Goal: Transaction & Acquisition: Purchase product/service

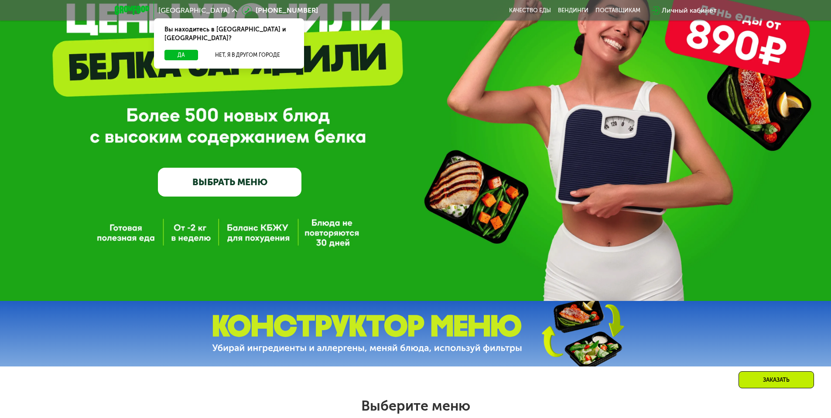
click at [248, 182] on link "ВЫБРАТЬ МЕНЮ" at bounding box center [230, 182] width 144 height 29
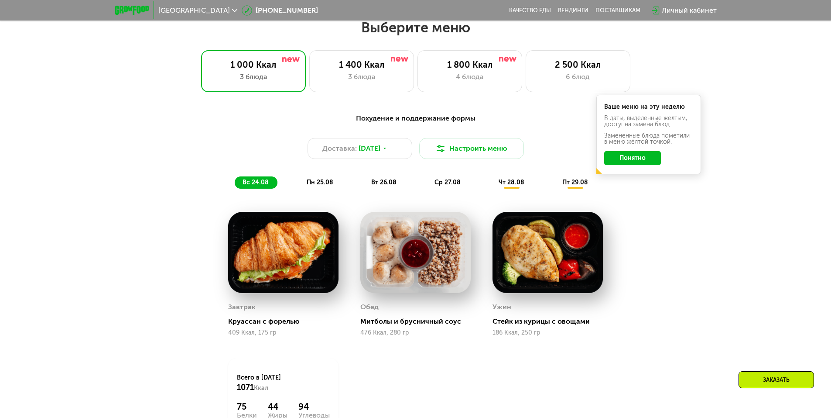
scroll to position [471, 0]
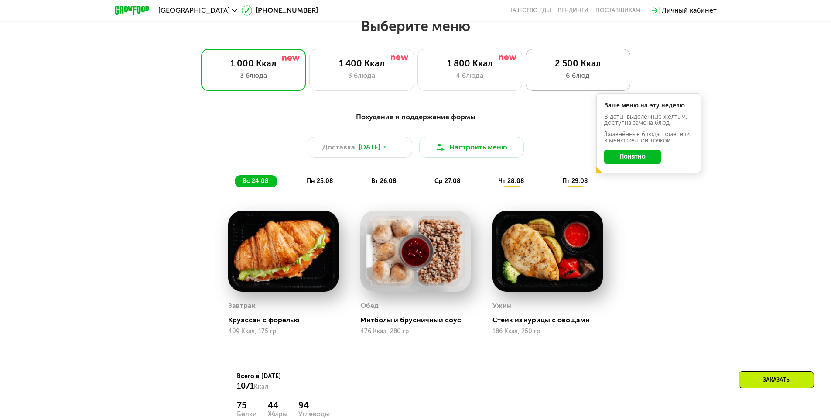
click at [553, 86] on div "2 500 Ккал 6 блюд" at bounding box center [578, 70] width 105 height 42
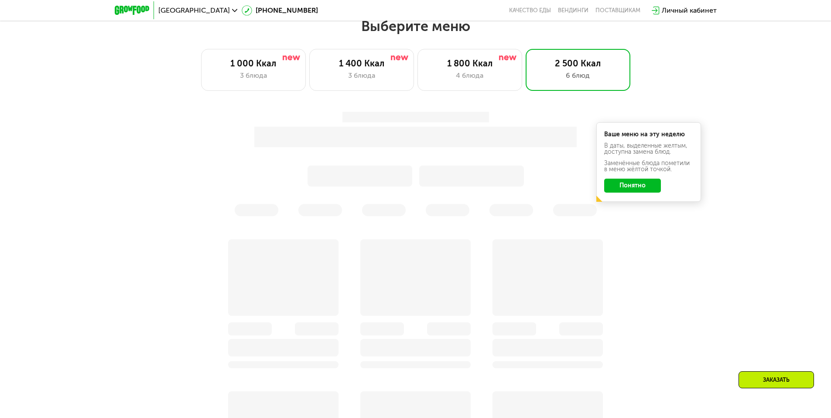
click at [639, 189] on button "Понятно" at bounding box center [632, 185] width 57 height 14
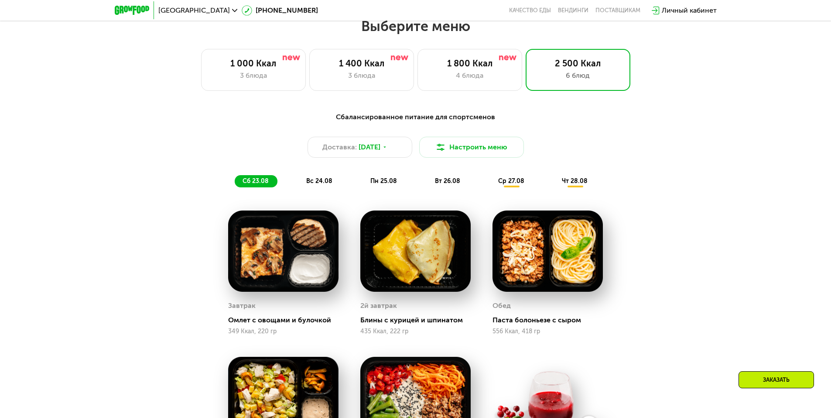
click at [456, 121] on div "Сбалансированное питание для спортсменов" at bounding box center [416, 117] width 517 height 11
click at [445, 149] on img at bounding box center [440, 147] width 10 height 10
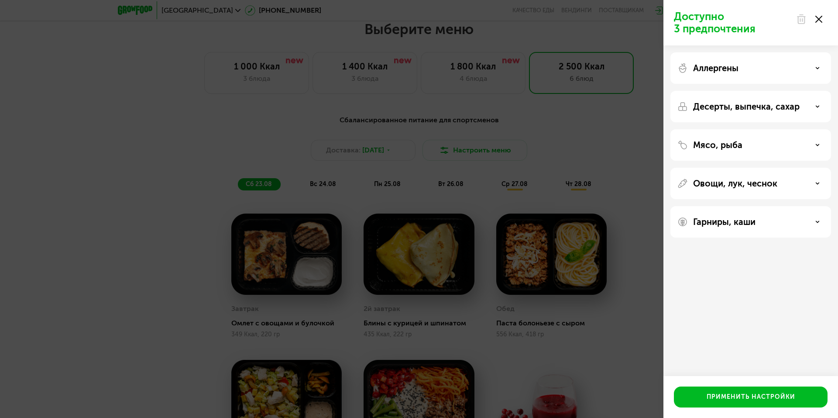
click at [804, 70] on div "Аллергены" at bounding box center [750, 68] width 147 height 10
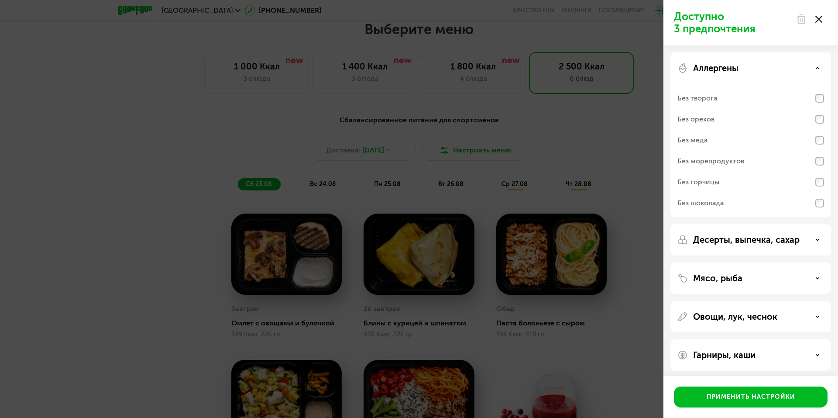
click at [801, 69] on div "Аллергены" at bounding box center [750, 68] width 147 height 10
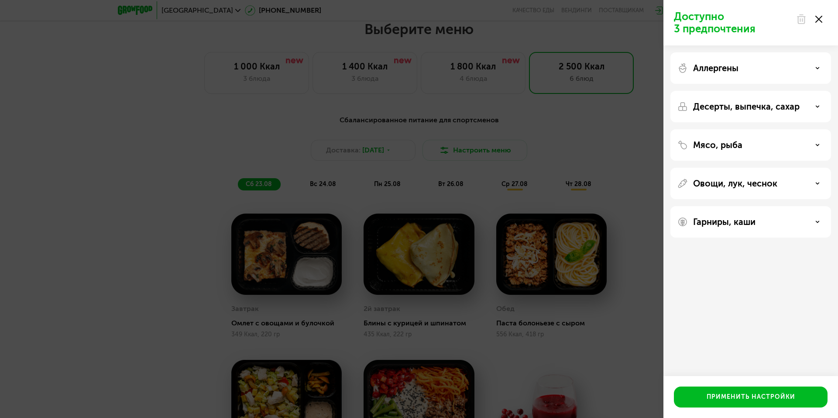
click at [788, 129] on div "Десерты, выпечка, сахар" at bounding box center [750, 144] width 161 height 31
click at [801, 110] on div "Десерты, выпечка, сахар" at bounding box center [750, 106] width 147 height 10
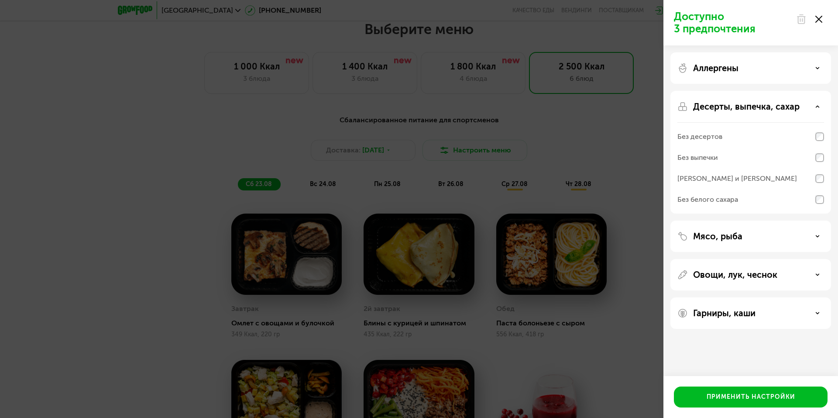
click at [803, 111] on div "Десерты, выпечка, сахар" at bounding box center [750, 106] width 147 height 10
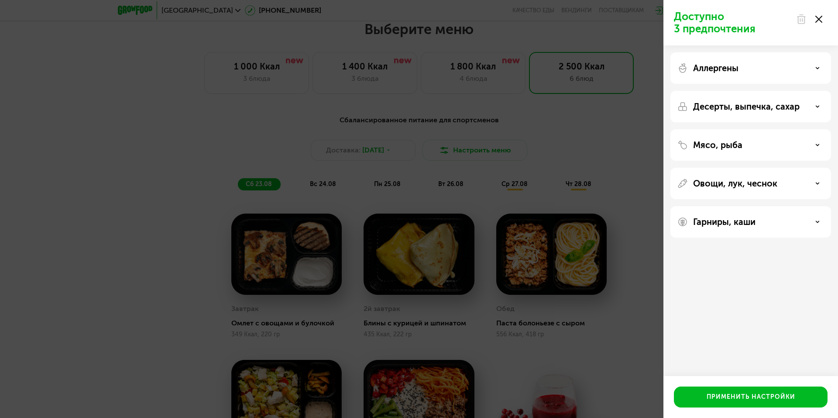
click at [797, 147] on div "Мясо, рыба" at bounding box center [750, 145] width 147 height 10
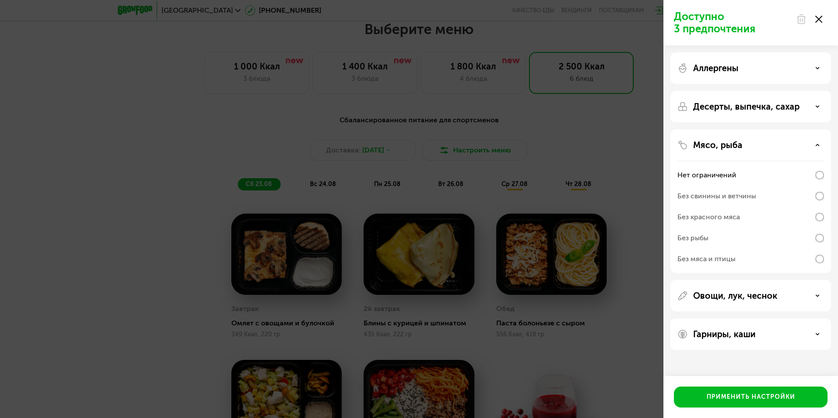
click at [797, 147] on div "Мясо, рыба" at bounding box center [750, 145] width 147 height 10
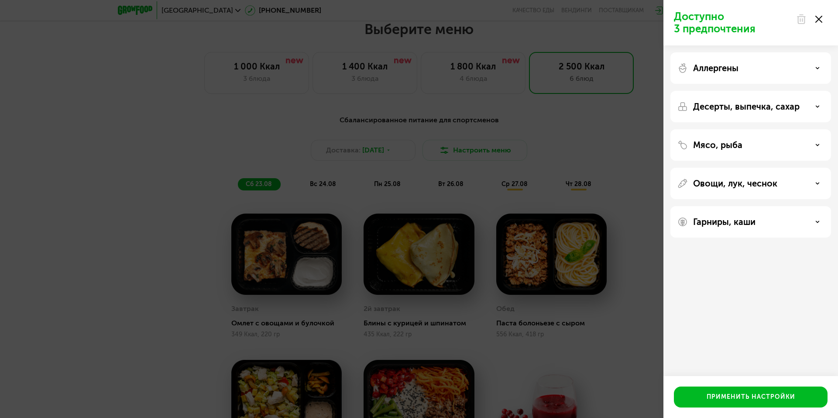
click at [778, 181] on div "Овощи, лук, чеснок" at bounding box center [750, 183] width 147 height 10
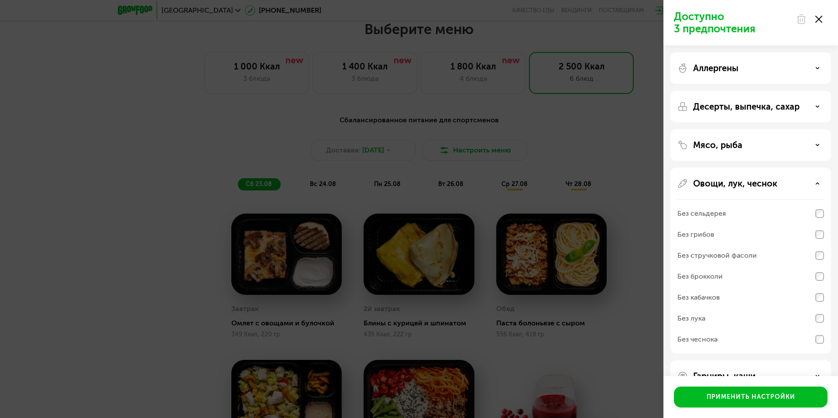
click at [778, 181] on div "Овощи, лук, чеснок" at bounding box center [750, 183] width 147 height 10
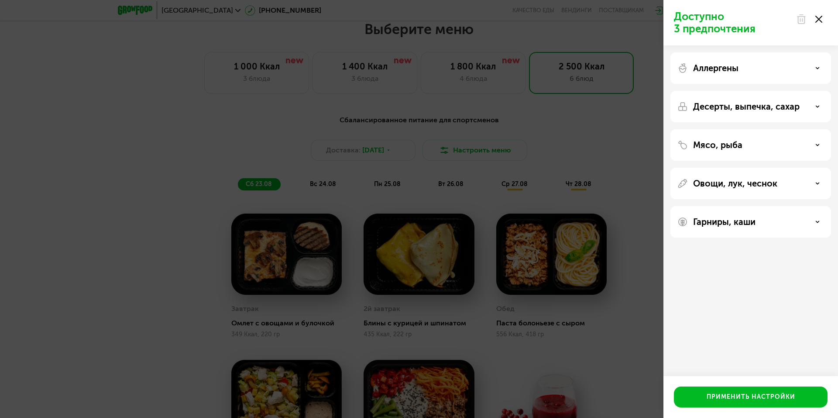
click at [778, 181] on div "Овощи, лук, чеснок" at bounding box center [750, 183] width 147 height 10
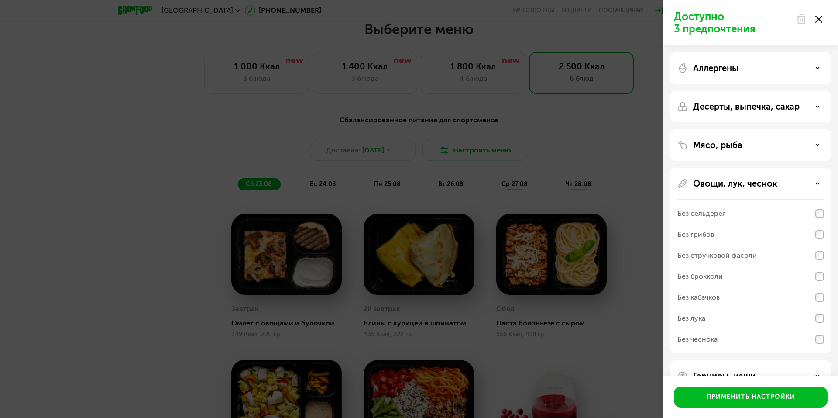
click at [727, 224] on div "Без сельдерея" at bounding box center [750, 234] width 147 height 21
click at [745, 178] on p "Овощи, лук, чеснок" at bounding box center [735, 183] width 84 height 10
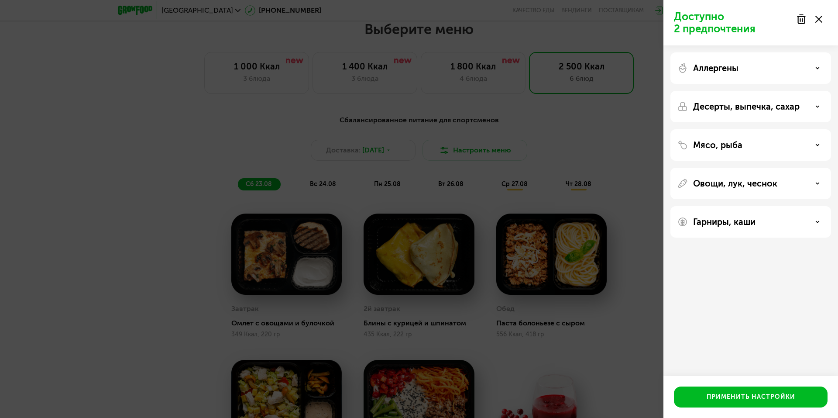
click at [746, 225] on p "Гарниры, каши" at bounding box center [724, 221] width 62 height 10
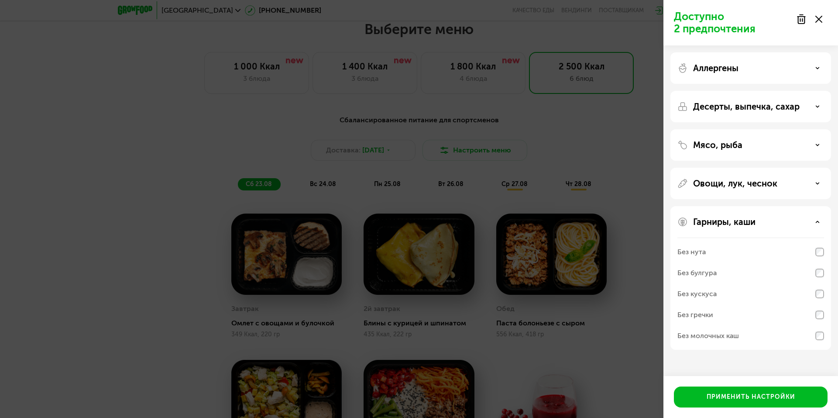
click at [746, 225] on p "Гарниры, каши" at bounding box center [724, 221] width 62 height 10
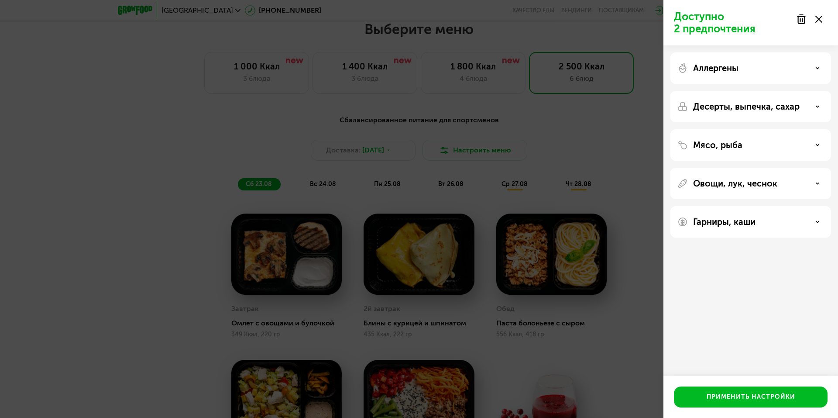
click at [734, 380] on div "Применить настройки" at bounding box center [750, 397] width 175 height 42
click at [739, 390] on button "Применить настройки" at bounding box center [751, 396] width 154 height 21
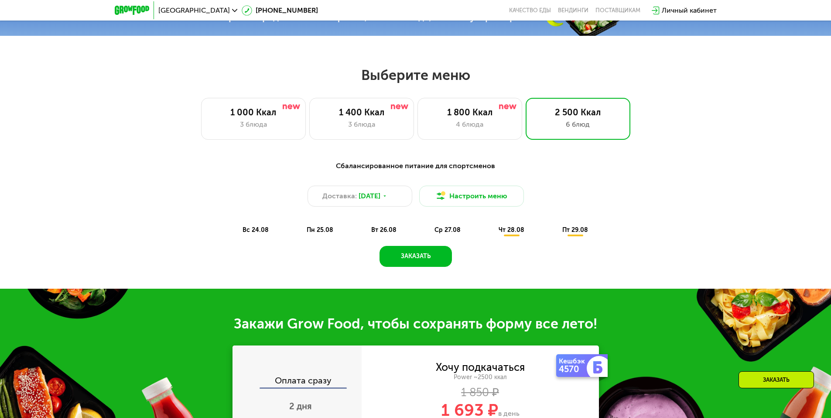
scroll to position [407, 0]
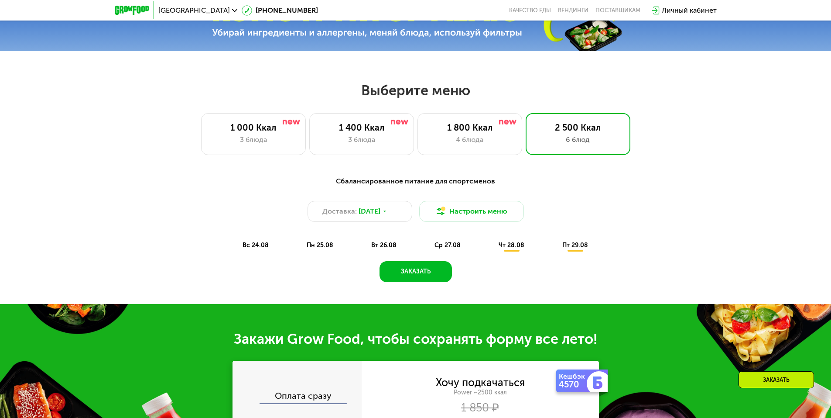
click at [299, 243] on div "вс 24.08" at bounding box center [320, 245] width 43 height 12
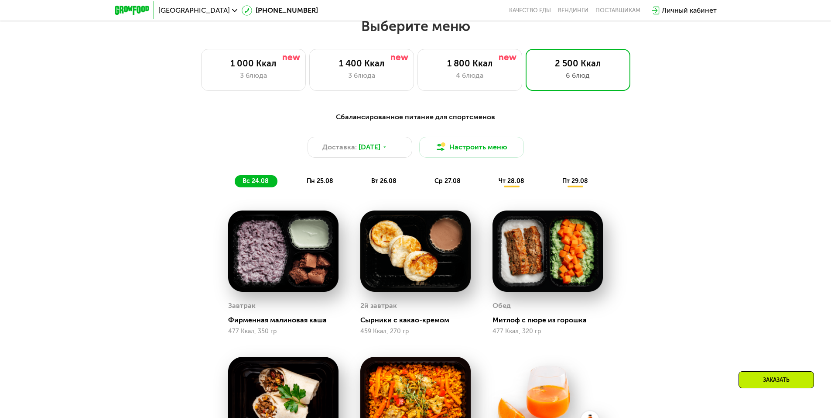
scroll to position [482, 0]
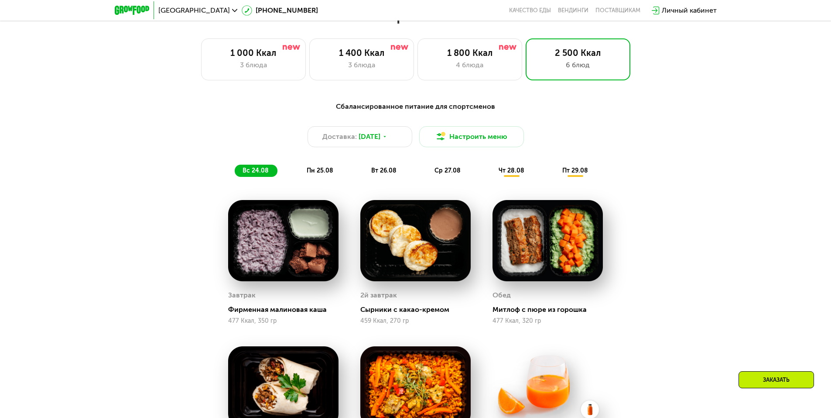
click at [272, 242] on img at bounding box center [283, 241] width 110 height 82
click at [273, 302] on div "Завтрак" at bounding box center [283, 294] width 110 height 13
click at [243, 312] on div "Фирменная малиновая каша" at bounding box center [286, 309] width 117 height 9
click at [242, 298] on div "Завтрак" at bounding box center [241, 294] width 27 height 13
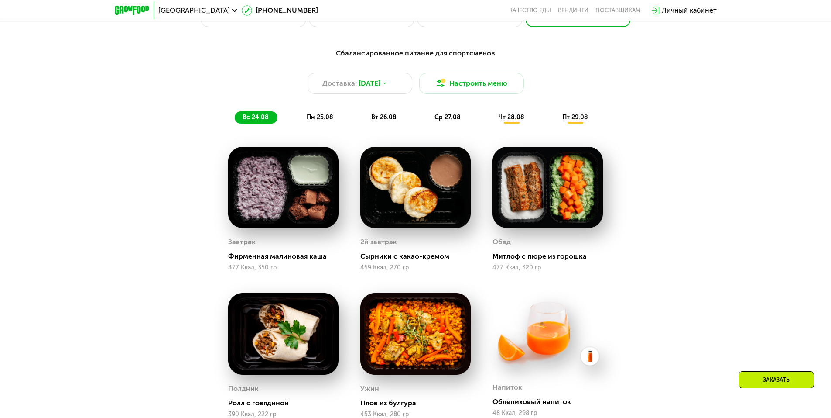
scroll to position [543, 0]
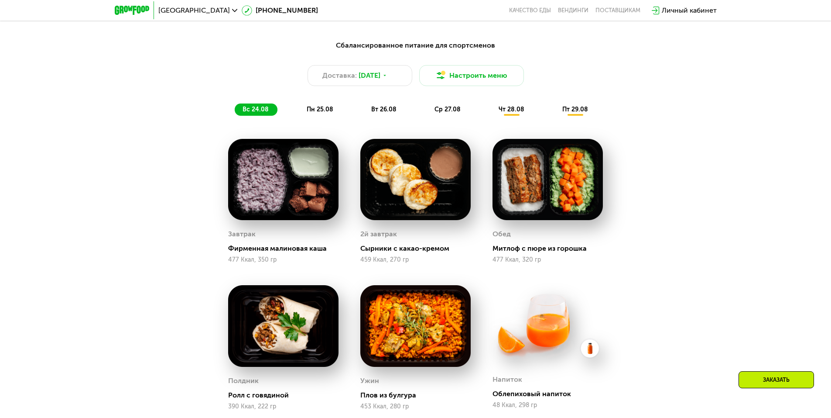
click at [282, 253] on div "Фирменная малиновая каша" at bounding box center [286, 248] width 117 height 9
click at [292, 217] on img at bounding box center [283, 180] width 110 height 82
click at [409, 236] on div "2й завтрак" at bounding box center [415, 233] width 110 height 13
click at [521, 253] on div "Митлоф с пюре из горошка" at bounding box center [551, 248] width 117 height 9
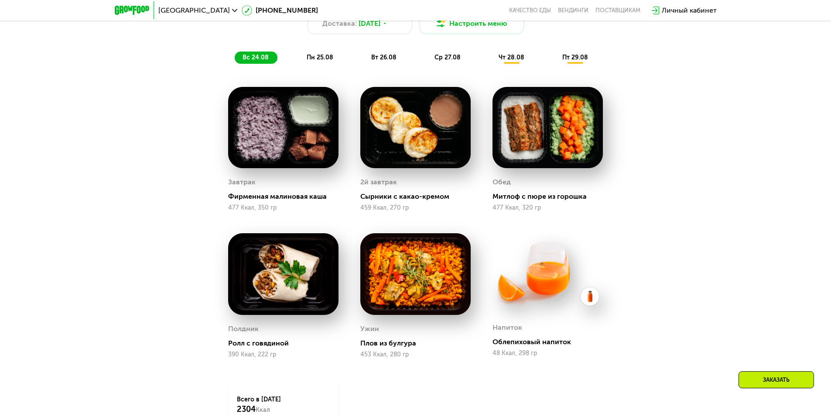
scroll to position [603, 0]
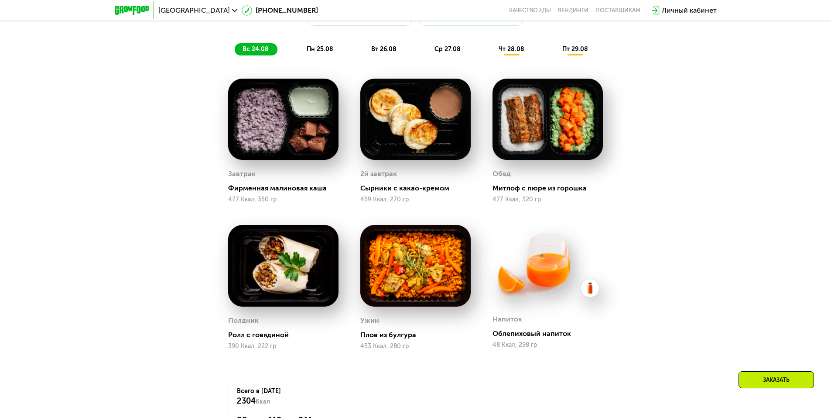
drag, startPoint x: 648, startPoint y: 234, endPoint x: 627, endPoint y: 273, distance: 43.9
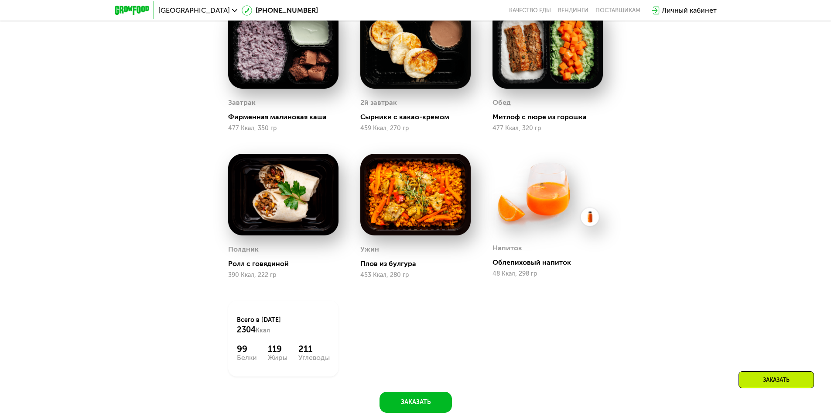
scroll to position [717, 0]
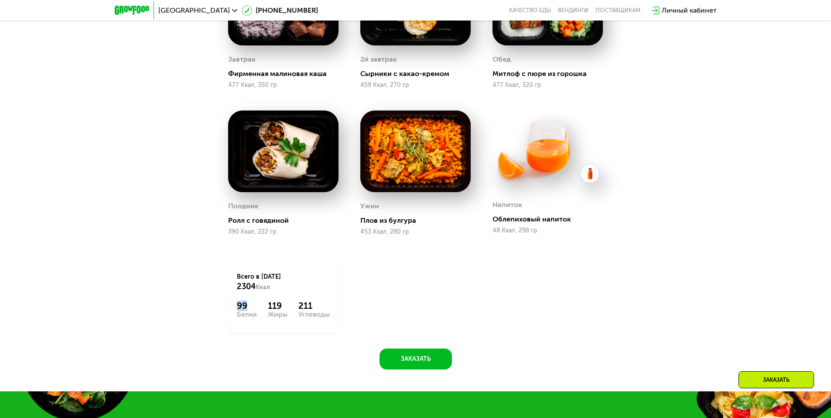
drag, startPoint x: 236, startPoint y: 309, endPoint x: 260, endPoint y: 310, distance: 24.0
click at [260, 310] on div "Всего в [DATE] 2304 Ккал 99 Белки 119 Жиры 211 Углеводы" at bounding box center [283, 295] width 110 height 76
click at [260, 310] on div "99 Белки 119 Жиры 211 Углеводы" at bounding box center [283, 308] width 93 height 17
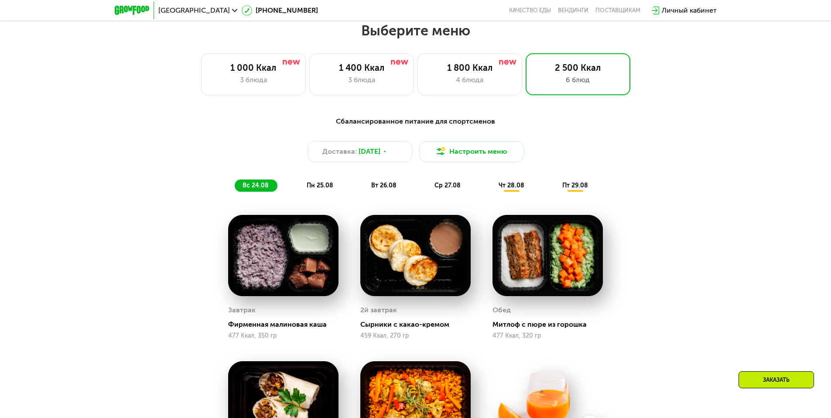
scroll to position [457, 0]
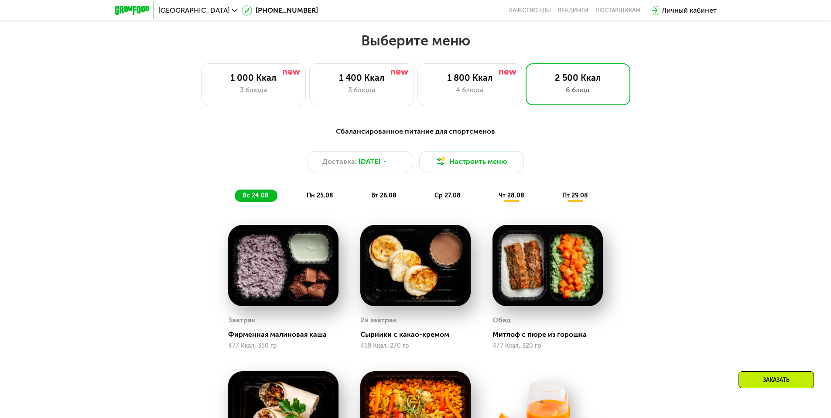
click at [314, 199] on span "пн 25.08" at bounding box center [320, 195] width 27 height 7
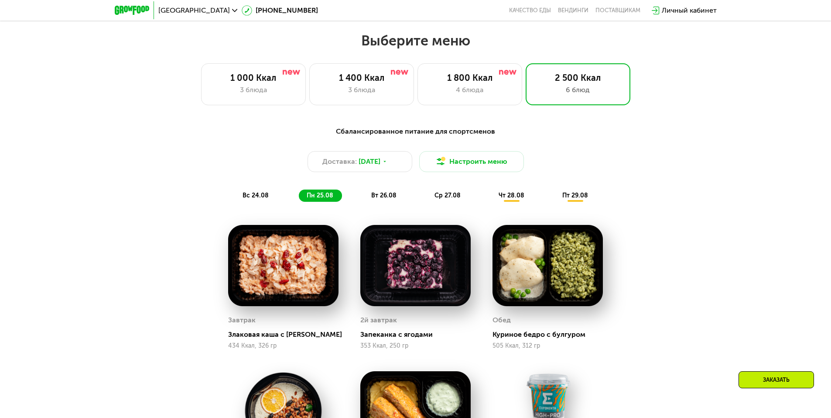
drag, startPoint x: 355, startPoint y: 216, endPoint x: 353, endPoint y: 229, distance: 12.8
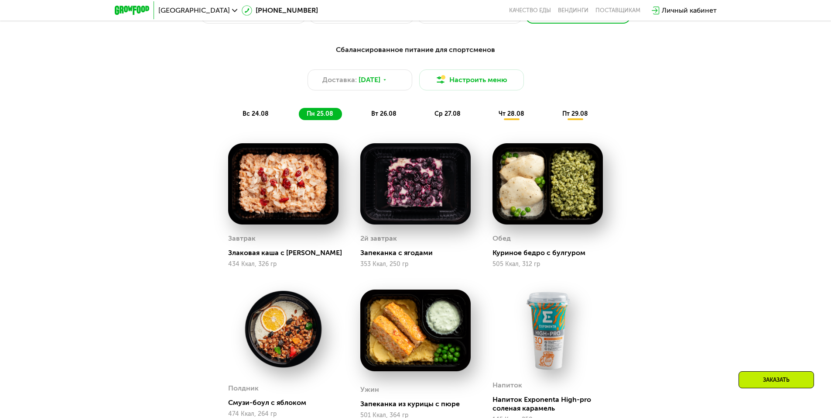
scroll to position [490, 0]
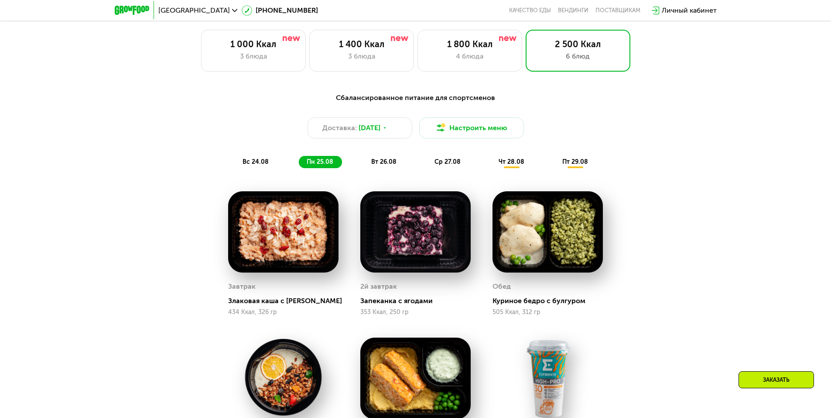
click at [392, 165] on span "вт 26.08" at bounding box center [383, 161] width 25 height 7
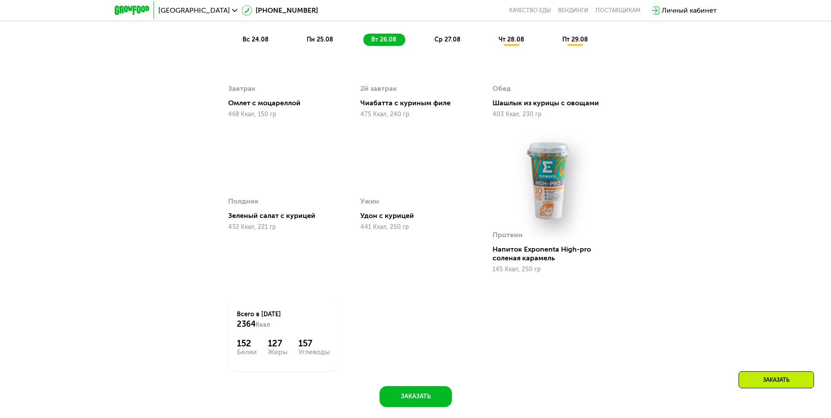
scroll to position [596, 0]
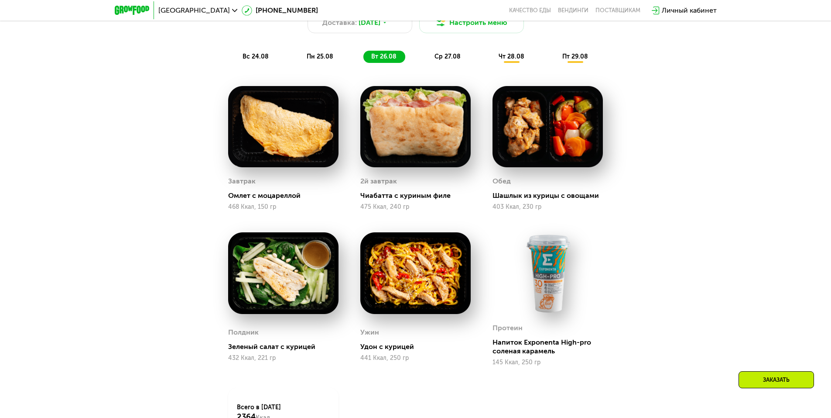
drag, startPoint x: 459, startPoint y: 54, endPoint x: 459, endPoint y: 59, distance: 5.3
click at [491, 54] on div "ср 27.08" at bounding box center [512, 57] width 42 height 12
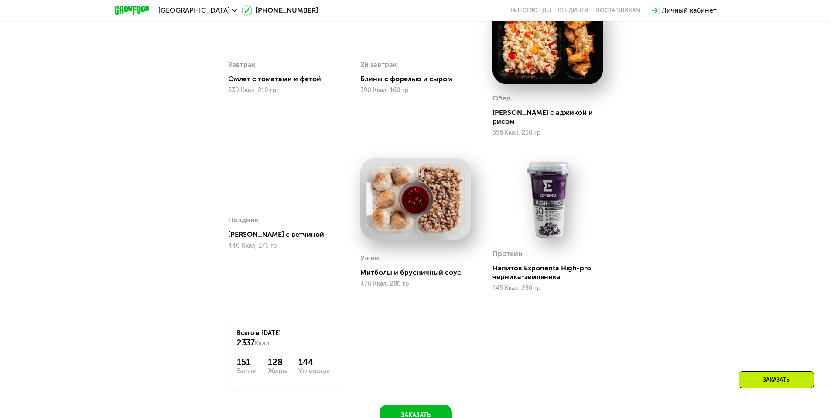
scroll to position [595, 0]
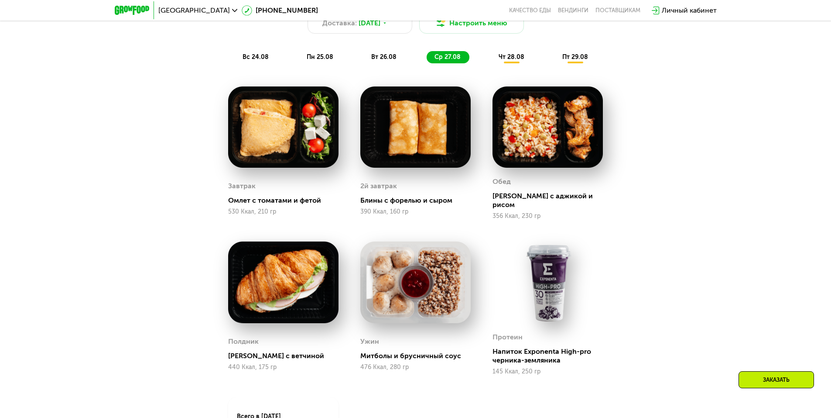
click at [517, 61] on span "чт 28.08" at bounding box center [512, 56] width 26 height 7
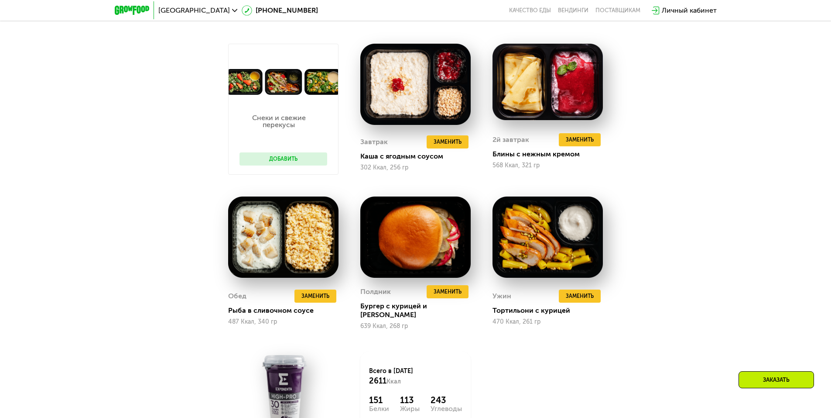
scroll to position [613, 0]
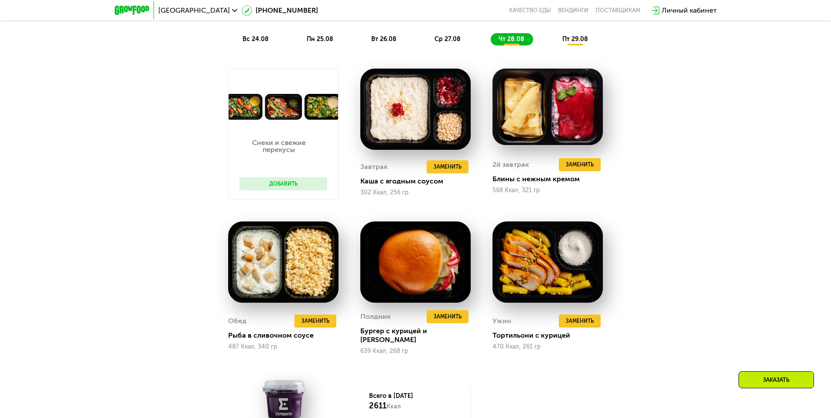
click at [580, 42] on span "пт 29.08" at bounding box center [575, 38] width 26 height 7
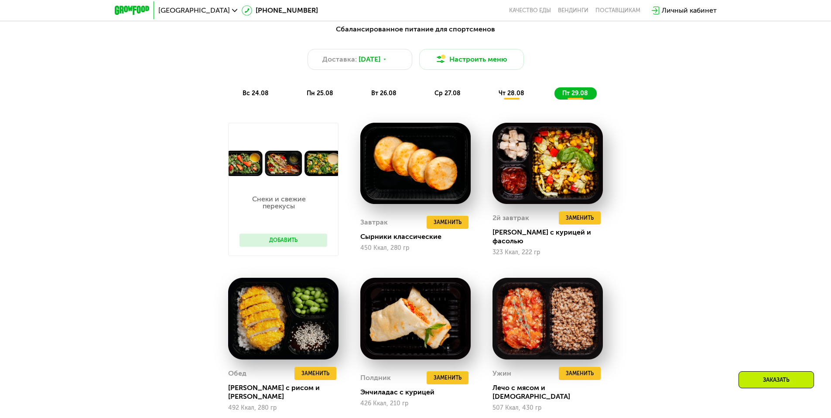
scroll to position [527, 0]
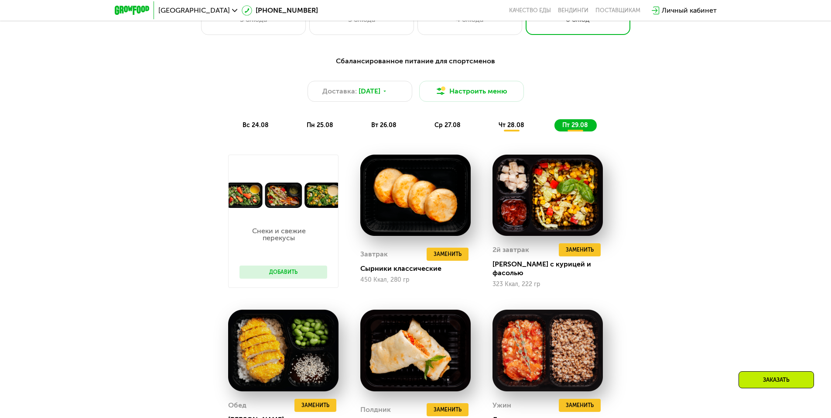
click at [239, 122] on div "вс 24.08 пн 25.08 вт 26.08 ср 27.08 чт 28.08 пт 29.08" at bounding box center [416, 125] width 362 height 12
click at [247, 125] on span "вс 24.08" at bounding box center [256, 124] width 26 height 7
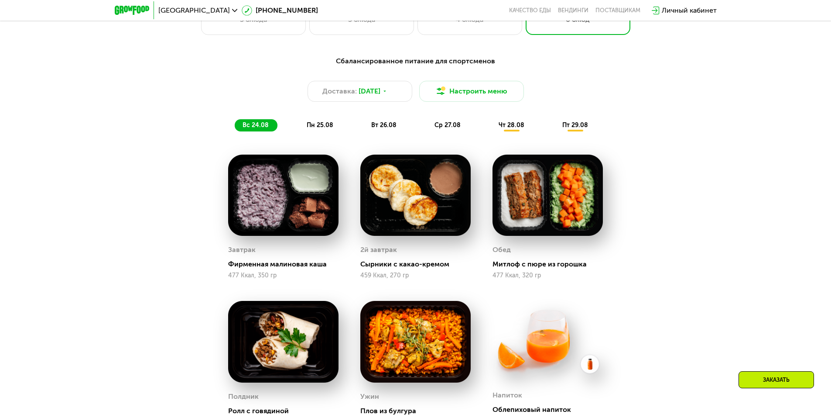
click at [247, 125] on span "вс 24.08" at bounding box center [256, 124] width 26 height 7
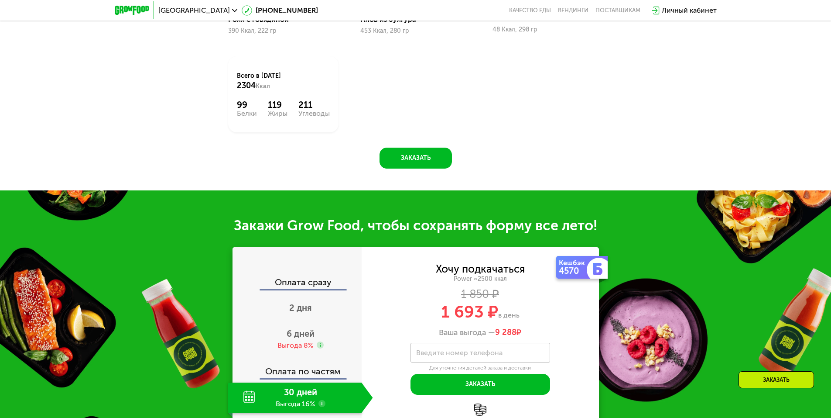
scroll to position [941, 0]
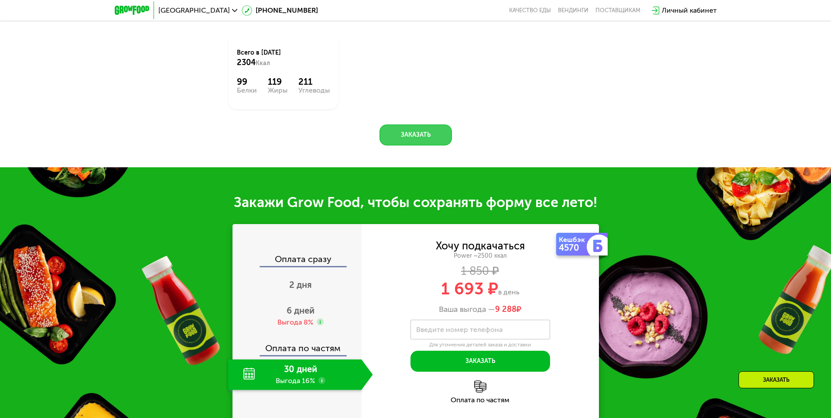
click at [426, 138] on button "Заказать" at bounding box center [416, 134] width 72 height 21
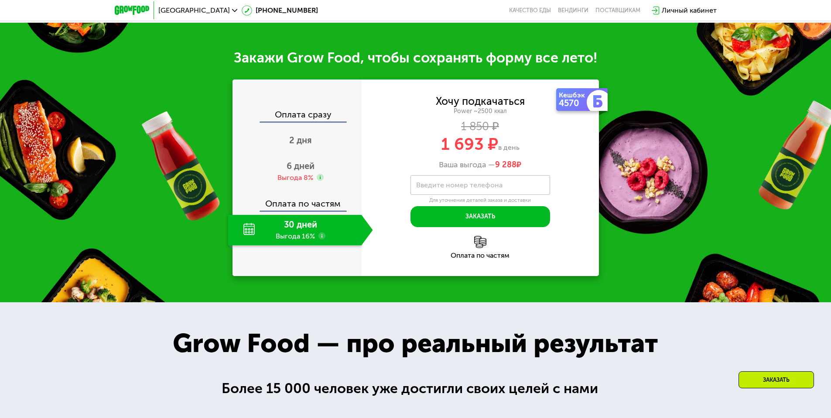
scroll to position [1111, 0]
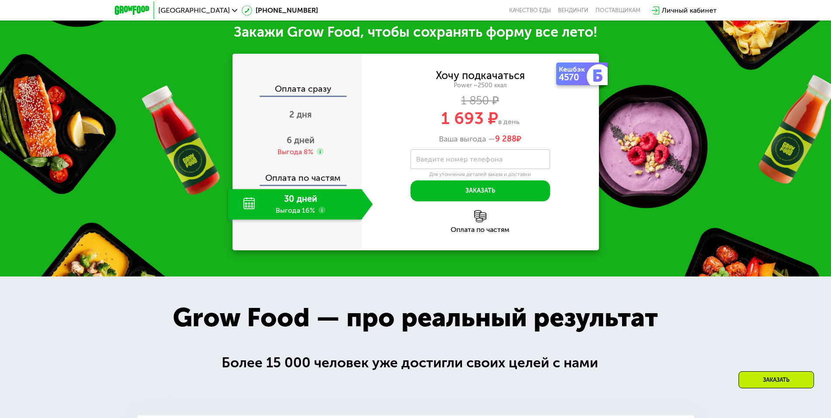
click at [312, 204] on div "30 дней Выгода 16%" at bounding box center [295, 204] width 134 height 31
click at [301, 216] on div "30 дней Выгода 16%" at bounding box center [295, 204] width 134 height 31
click at [505, 160] on input "Введите номер телефона" at bounding box center [481, 159] width 140 height 20
click at [530, 138] on div "Ваша выгода — 9 288 ₽" at bounding box center [480, 139] width 237 height 10
click at [485, 86] on div "Power ~2500 ккал" at bounding box center [480, 86] width 237 height 8
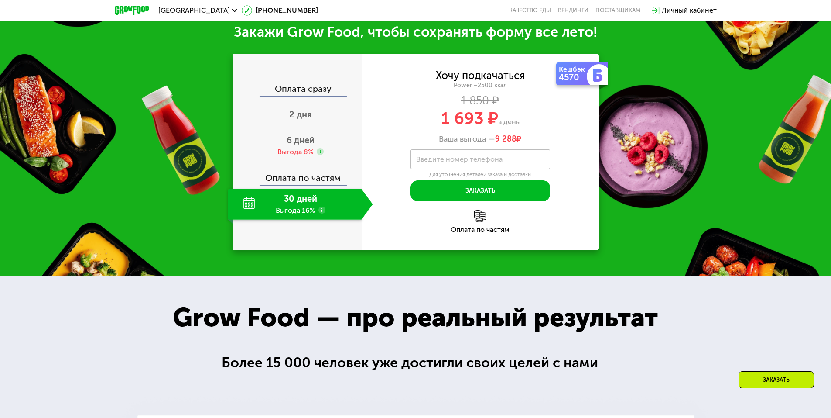
click at [322, 95] on div "Оплата сразу" at bounding box center [297, 89] width 128 height 11
click at [299, 117] on span "2 дня" at bounding box center [300, 114] width 23 height 10
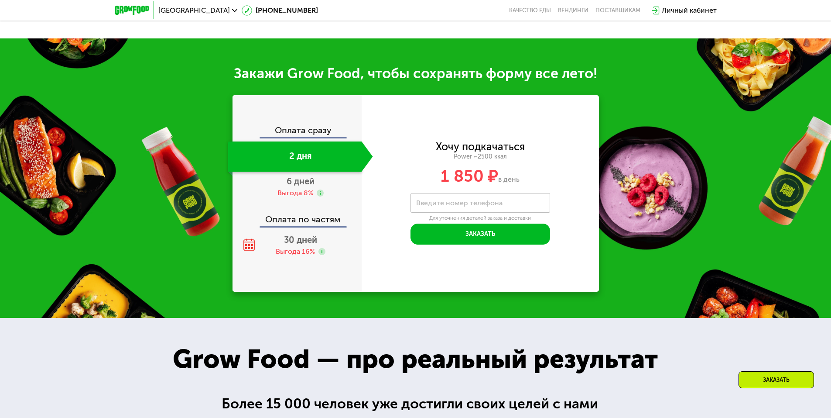
scroll to position [1153, 0]
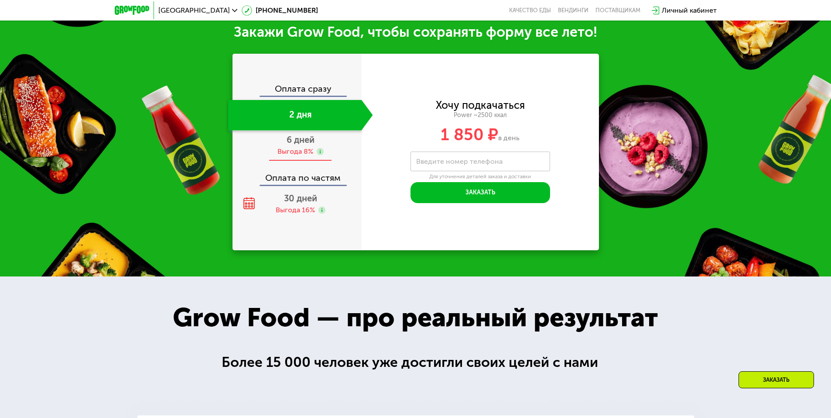
click at [297, 140] on span "6 дней" at bounding box center [301, 139] width 28 height 10
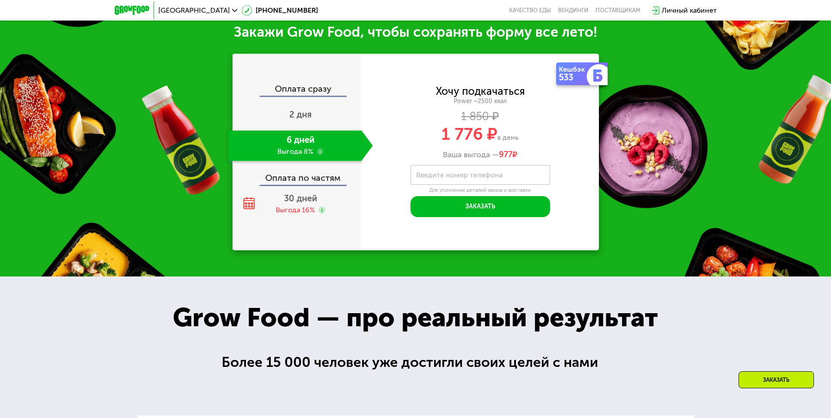
scroll to position [1111, 0]
click at [297, 183] on div "Оплата по частям" at bounding box center [297, 174] width 128 height 20
click at [301, 204] on span "30 дней" at bounding box center [300, 198] width 33 height 10
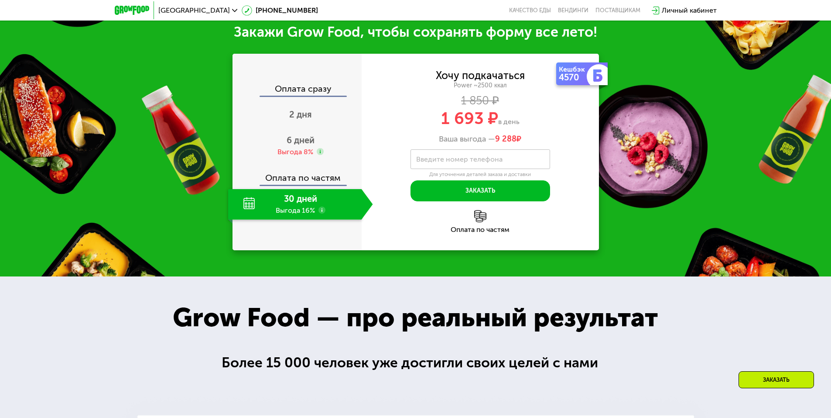
click at [299, 210] on div "30 дней Выгода 16%" at bounding box center [295, 204] width 134 height 31
click at [255, 209] on div "30 дней Выгода 16%" at bounding box center [295, 204] width 134 height 31
click at [320, 211] on use at bounding box center [322, 209] width 7 height 7
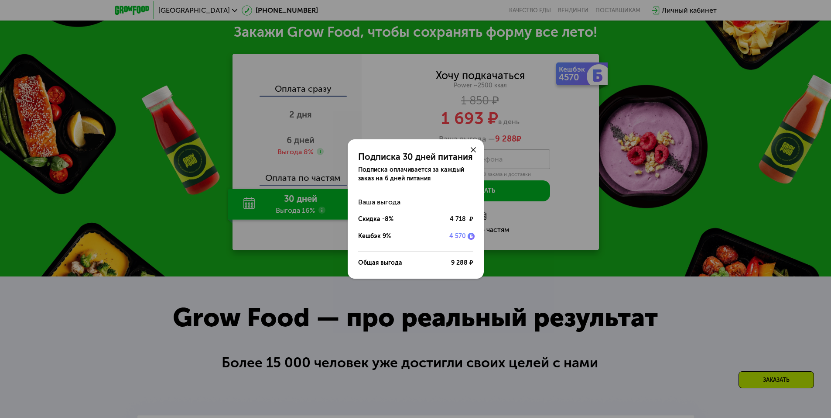
click at [325, 240] on div "Подписка 30 дней питания Подписка оплачивается за каждый заказ на 6 дней питани…" at bounding box center [415, 209] width 831 height 418
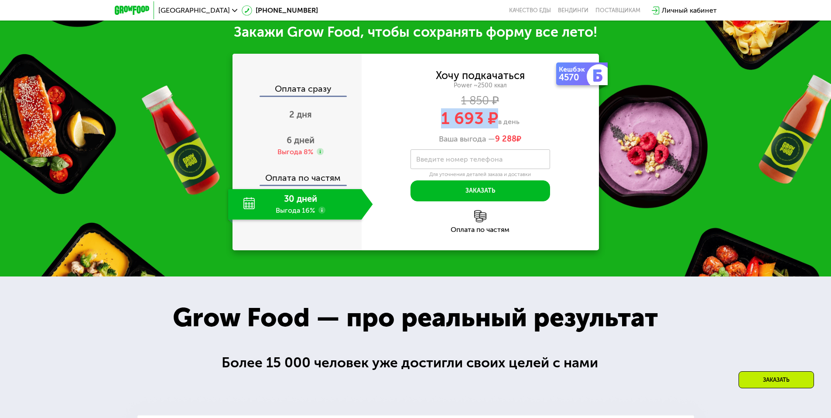
drag, startPoint x: 444, startPoint y: 122, endPoint x: 493, endPoint y: 127, distance: 49.5
click at [493, 127] on span "1 693 ₽" at bounding box center [469, 118] width 57 height 20
click at [546, 127] on div "1 693 ₽ в день" at bounding box center [480, 118] width 237 height 17
